Goal: Transaction & Acquisition: Purchase product/service

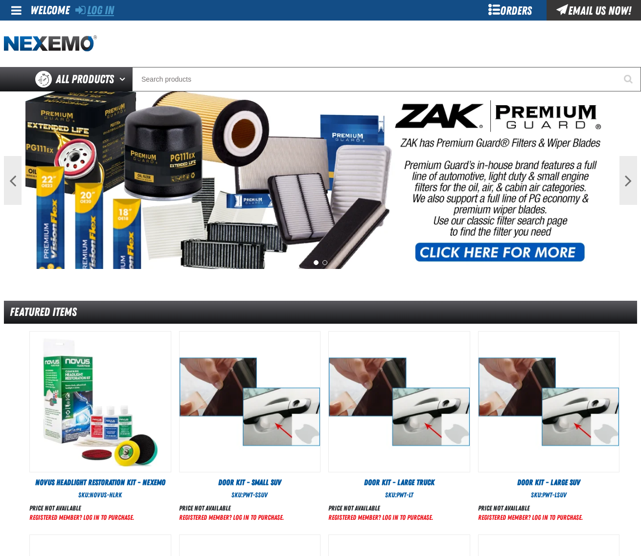
click at [114, 11] on link "Log In" at bounding box center [94, 10] width 39 height 14
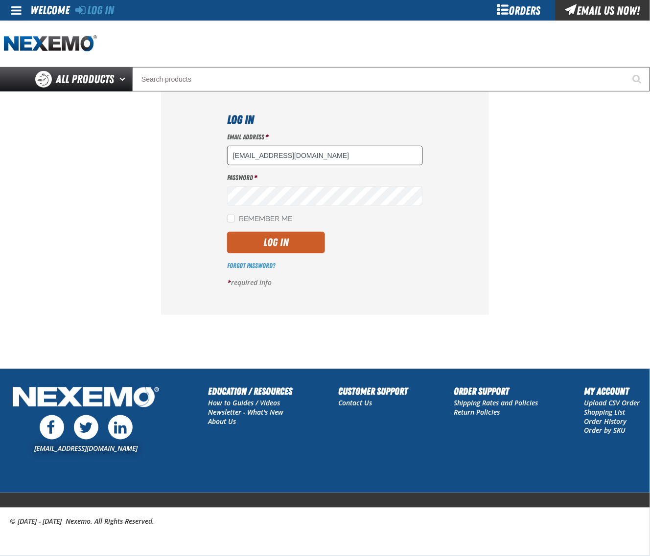
click at [316, 150] on input "[EMAIL_ADDRESS][DOMAIN_NAME]" at bounding box center [325, 156] width 196 height 20
type input "[EMAIL_ADDRESS][DOMAIN_NAME]"
click at [296, 252] on button "Log In" at bounding box center [276, 243] width 98 height 22
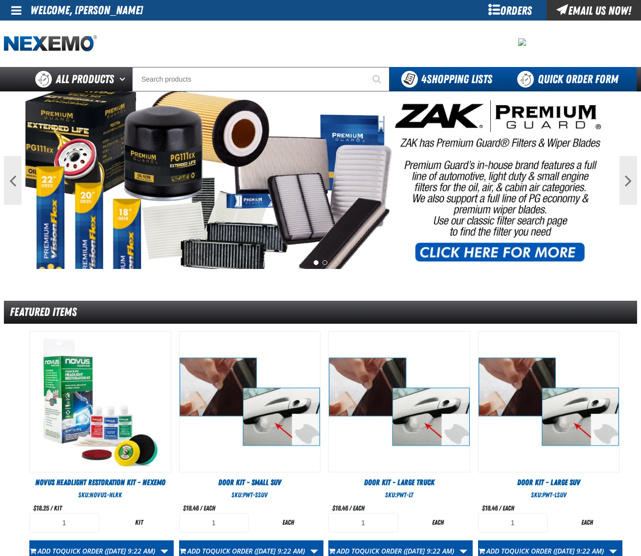
click at [576, 76] on link "Quick Order Form" at bounding box center [570, 79] width 133 height 24
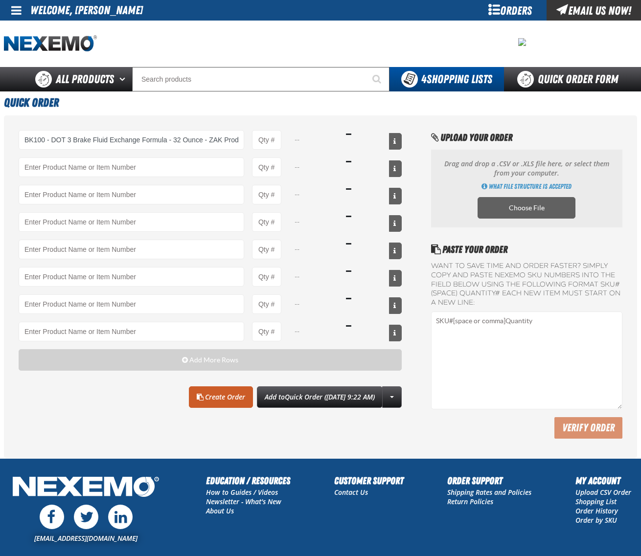
type input "BK100 - DOT 3 Brake Fluid Exchange Formula - 32 Ounce - ZAK Products"
type input "1"
select select "bottle"
type input "BK100 - DOT 3 Brake Fluid Exchange Formula - 32 Ounce - ZAK Products"
type input "3"
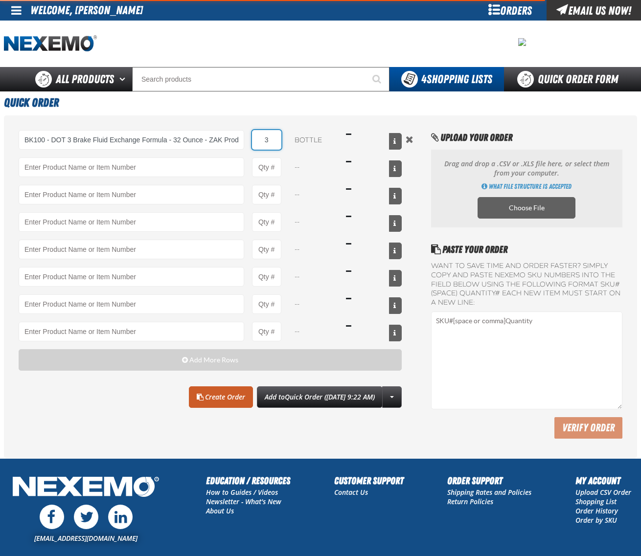
type input "BK100 - DOT 3 Brake Fluid Exchange Formula - 32 Ounce - ZAK Products"
type input "36"
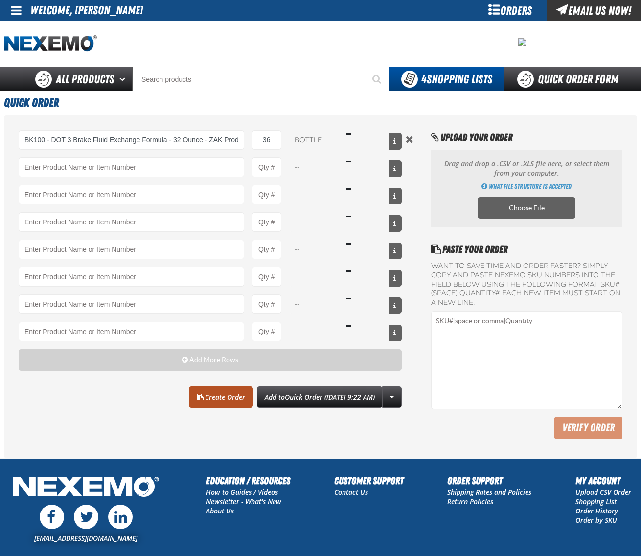
click at [196, 397] on link "Create Order" at bounding box center [221, 398] width 64 height 22
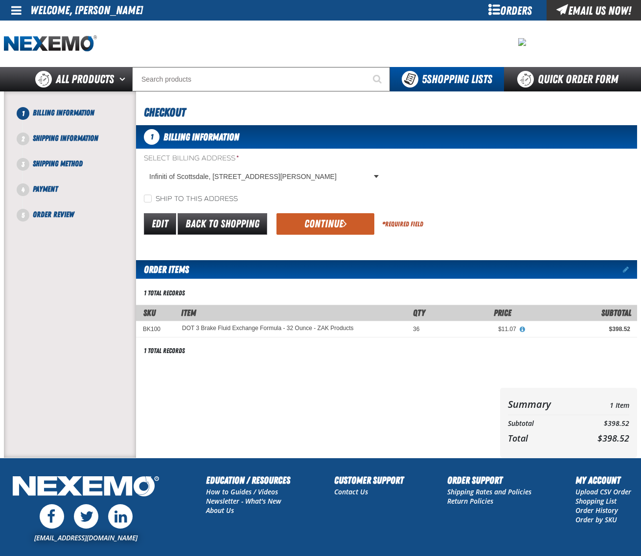
click at [170, 195] on label "Ship to this address" at bounding box center [191, 199] width 94 height 9
click at [152, 195] on input "Ship to this address" at bounding box center [148, 199] width 8 height 8
checkbox input "true"
click at [307, 223] on button "Continue" at bounding box center [325, 224] width 98 height 22
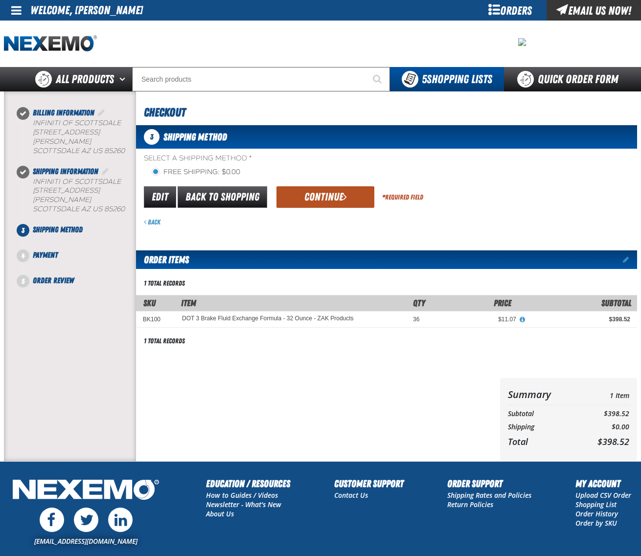
click at [321, 201] on button "Continue" at bounding box center [325, 197] width 98 height 22
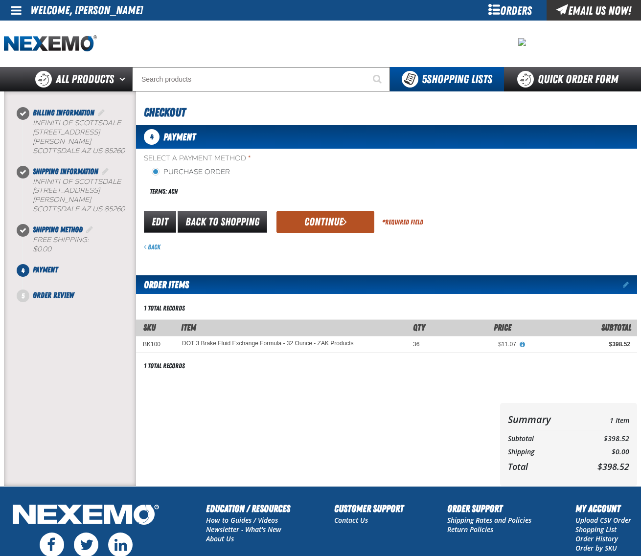
click at [320, 212] on button "Continue" at bounding box center [325, 222] width 98 height 22
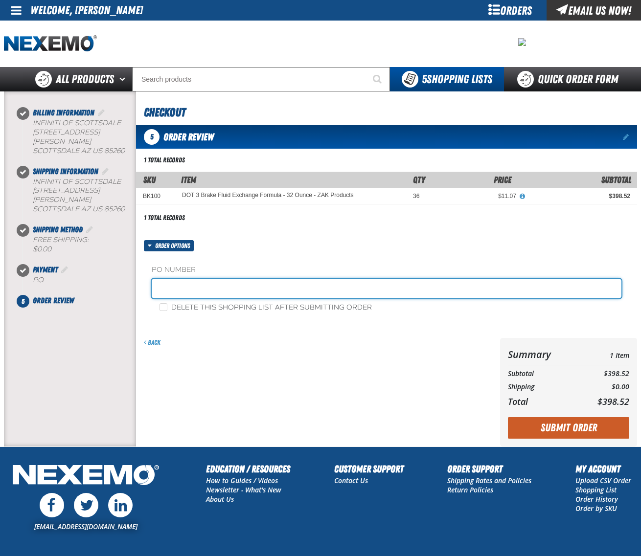
click at [261, 284] on input "text" at bounding box center [387, 289] width 470 height 20
type input "0902ICHEM"
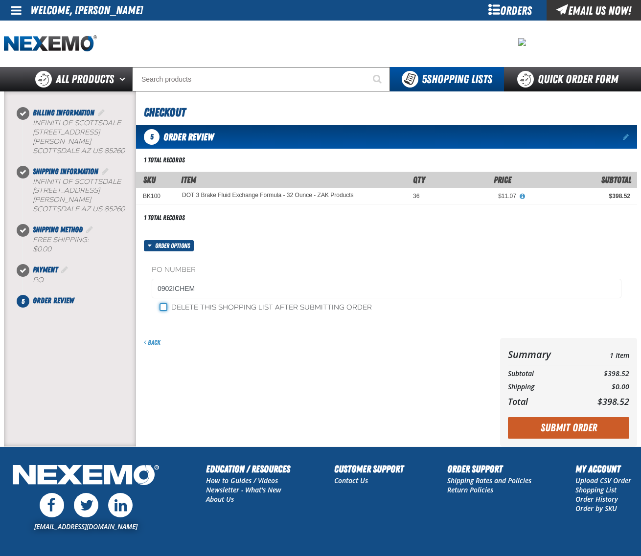
click at [162, 306] on input "Delete this shopping list after submitting order" at bounding box center [163, 307] width 8 height 8
checkbox input "true"
click at [574, 423] on button "Submit Order" at bounding box center [568, 428] width 121 height 22
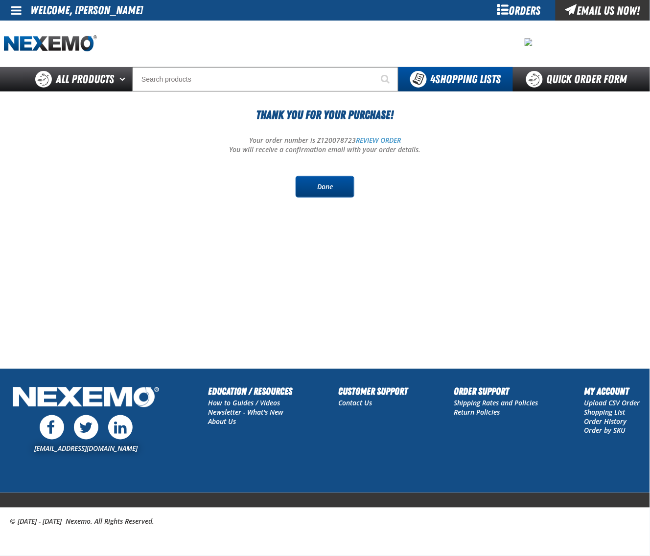
click at [329, 194] on link "Done" at bounding box center [325, 187] width 59 height 22
